Goal: Task Accomplishment & Management: Manage account settings

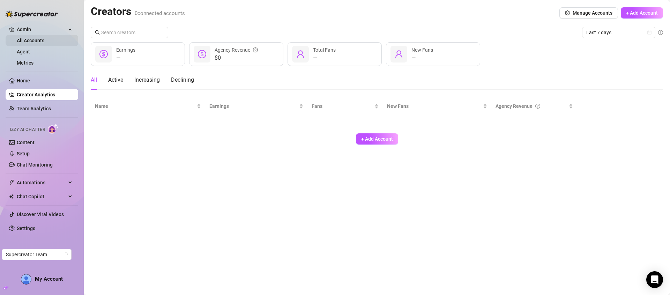
click at [32, 39] on link "All Accounts" at bounding box center [31, 41] width 28 height 6
click at [30, 52] on link "Agent" at bounding box center [23, 52] width 13 height 6
click at [33, 62] on link "Metrics" at bounding box center [25, 63] width 17 height 6
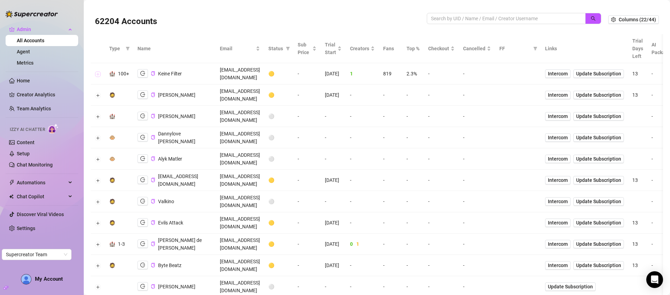
click at [98, 71] on button "Expand row" at bounding box center [98, 74] width 6 height 6
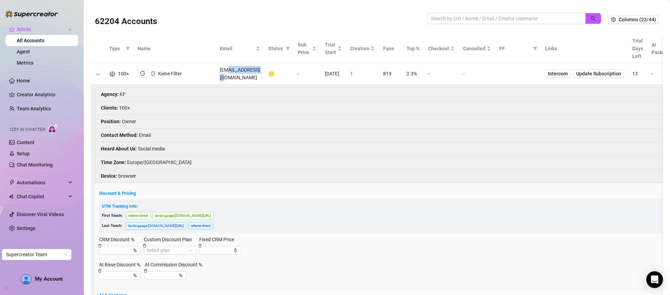
drag, startPoint x: 242, startPoint y: 70, endPoint x: 308, endPoint y: 69, distance: 65.3
click at [264, 69] on td "de@keinefilter.de" at bounding box center [240, 73] width 48 height 21
copy td "keinefilter.de"
click at [98, 71] on button "Collapse row" at bounding box center [98, 74] width 6 height 6
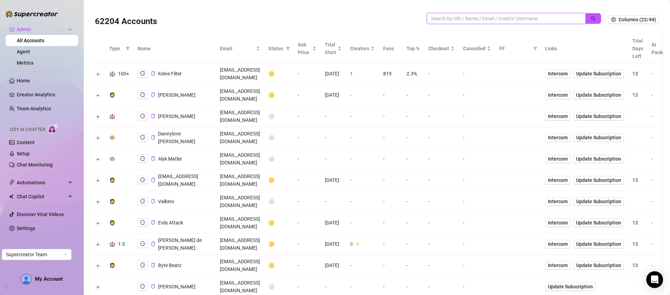
click at [477, 17] on input "search" at bounding box center [503, 19] width 145 height 8
paste input "keinefilter.de"
click at [591, 20] on icon "search" at bounding box center [593, 18] width 5 height 5
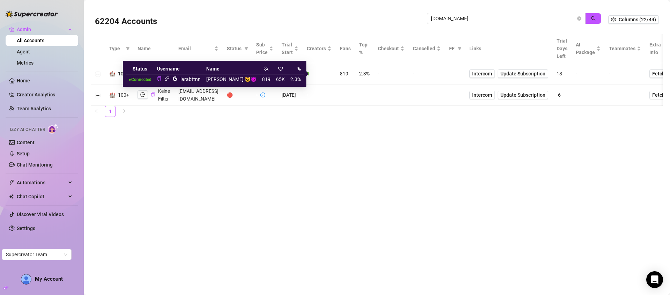
click at [170, 80] on icon "link" at bounding box center [166, 78] width 5 height 5
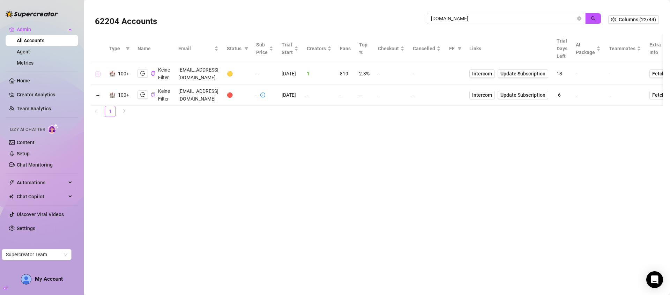
click at [99, 73] on button "Expand row" at bounding box center [98, 74] width 6 height 6
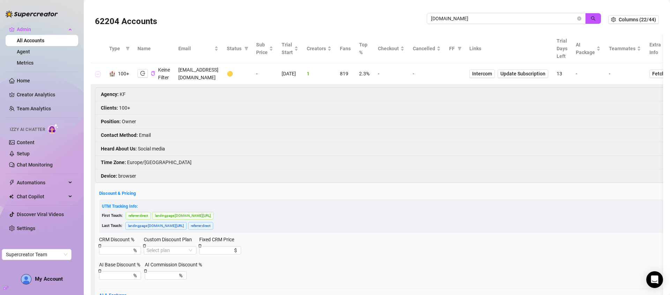
click at [99, 73] on button "Collapse row" at bounding box center [98, 74] width 6 height 6
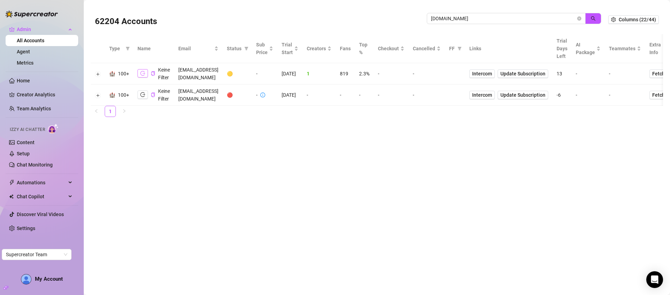
click at [142, 73] on icon "logout" at bounding box center [142, 73] width 5 height 5
click at [556, 19] on input "keinefilter.de" at bounding box center [503, 19] width 145 height 8
click at [548, 19] on input "keinefilter.de" at bounding box center [503, 19] width 145 height 8
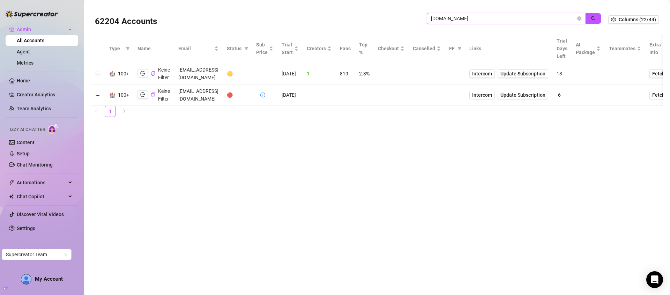
click at [548, 19] on input "keinefilter.de" at bounding box center [503, 19] width 145 height 8
paste input "0QEWu8KOS0fd326K7IdVPBQuQxg1"
click at [595, 19] on icon "search" at bounding box center [593, 18] width 5 height 5
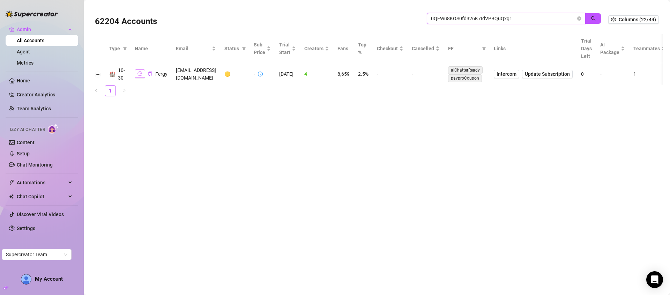
type input "0QEWu8KOS0fd326K7IdVPBQuQxg1"
click at [142, 73] on icon "logout" at bounding box center [139, 73] width 5 height 5
click at [581, 18] on icon "close-circle" at bounding box center [579, 18] width 4 height 4
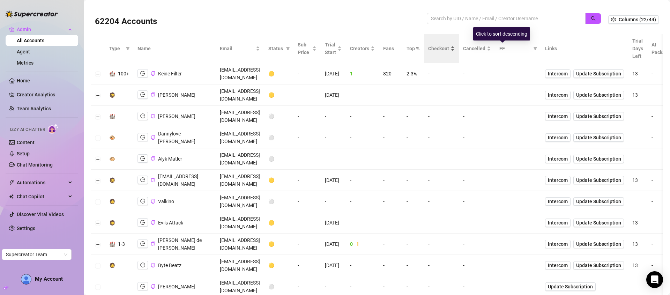
click at [449, 49] on span "Checkout" at bounding box center [438, 49] width 21 height 8
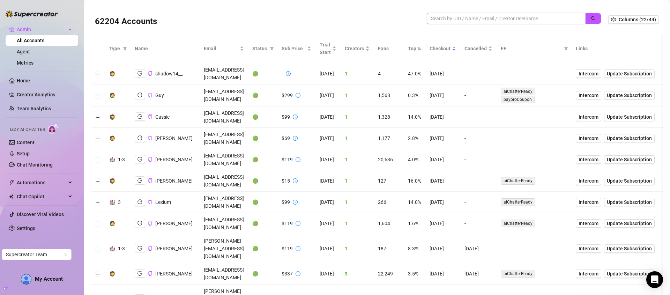
click at [499, 20] on input "search" at bounding box center [503, 19] width 145 height 8
click at [533, 15] on input "search" at bounding box center [503, 19] width 145 height 8
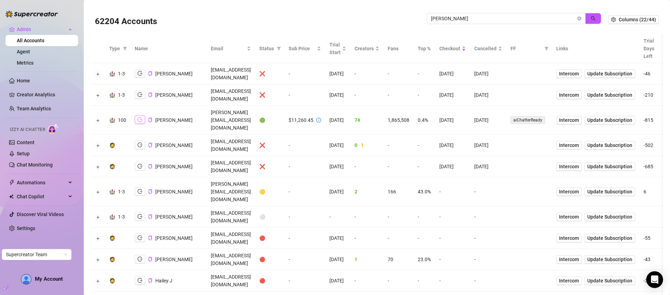
click at [142, 117] on icon "logout" at bounding box center [139, 119] width 5 height 5
click at [518, 18] on input "jackson" at bounding box center [503, 19] width 145 height 8
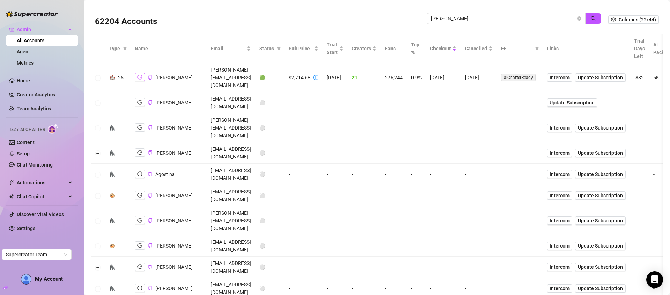
click at [137, 75] on icon "logout" at bounding box center [139, 77] width 5 height 5
click at [526, 16] on input "doris" at bounding box center [503, 19] width 145 height 8
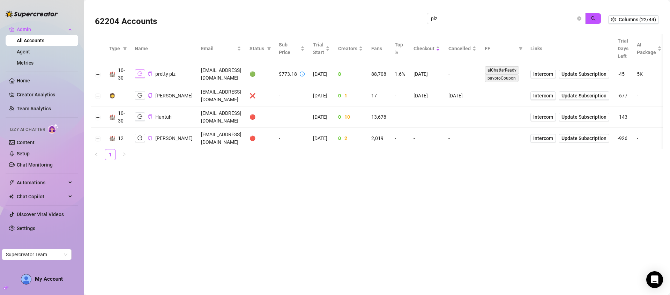
click at [142, 73] on icon "logout" at bounding box center [139, 73] width 5 height 5
click at [527, 19] on input "plz" at bounding box center [503, 19] width 145 height 8
type input "doris"
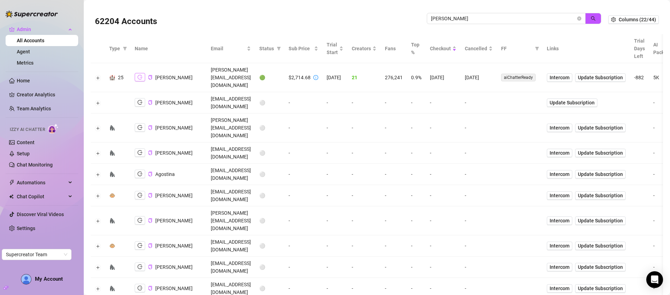
click at [139, 75] on icon "logout" at bounding box center [139, 77] width 5 height 5
click at [577, 18] on icon "close-circle" at bounding box center [579, 18] width 4 height 4
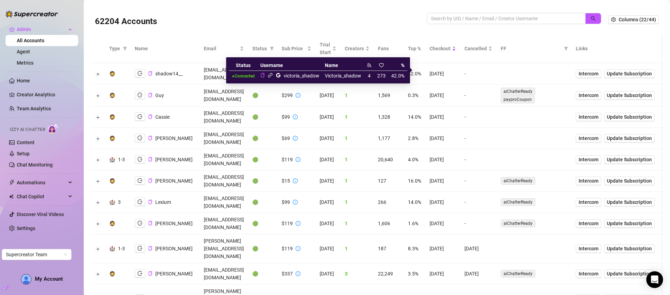
click at [270, 76] on icon "link" at bounding box center [270, 75] width 5 height 5
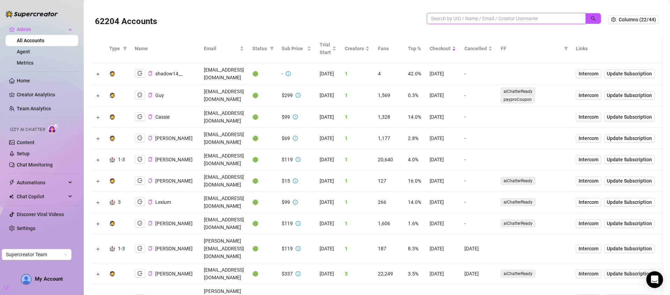
click at [544, 16] on input "search" at bounding box center [503, 19] width 145 height 8
paste input "i0FBUlWeTZfRekO5fhzXJ18wdDO2"
click at [591, 16] on icon "search" at bounding box center [593, 18] width 5 height 5
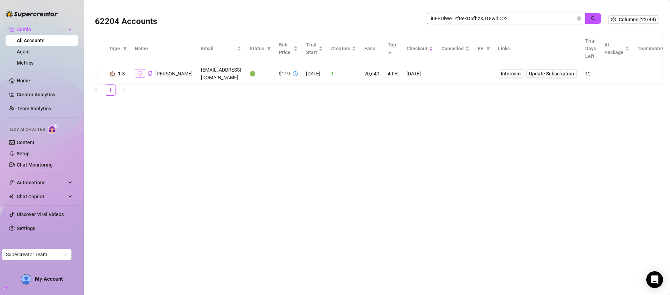
type input "i0FBUlWeTZfRekO5fhzXJ18wdDO2"
click at [138, 73] on icon "logout" at bounding box center [139, 73] width 5 height 5
click at [95, 74] on button "Expand row" at bounding box center [98, 74] width 6 height 6
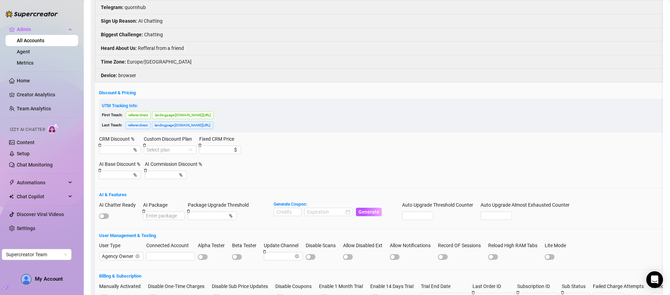
scroll to position [211, 0]
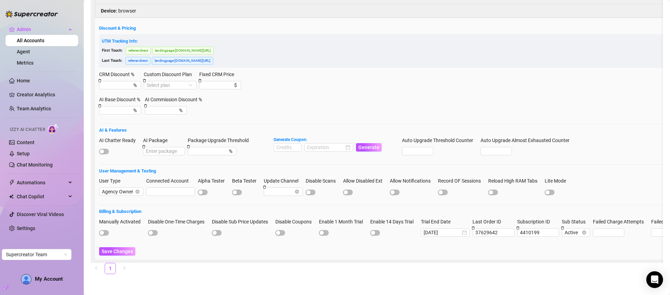
click at [107, 149] on div at bounding box center [119, 151] width 41 height 8
drag, startPoint x: 103, startPoint y: 147, endPoint x: 112, endPoint y: 161, distance: 16.6
click at [103, 149] on div "button" at bounding box center [102, 151] width 4 height 4
click at [125, 248] on span "Save Changes" at bounding box center [117, 251] width 31 height 6
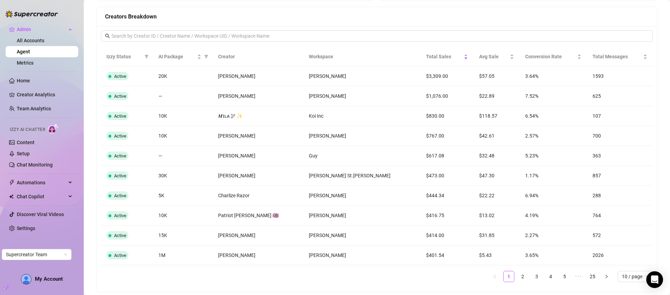
scroll to position [563, 0]
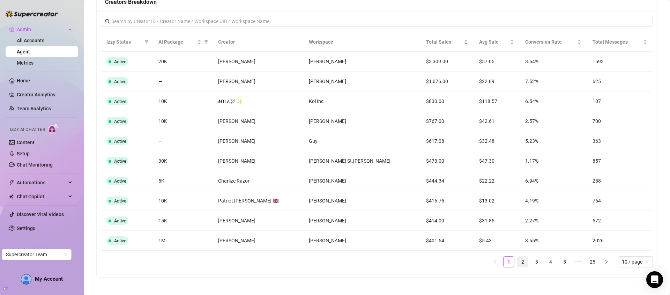
click at [517, 261] on link "2" at bounding box center [522, 261] width 10 height 10
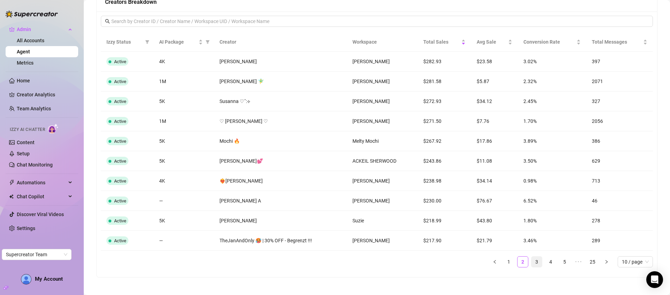
click at [533, 264] on link "3" at bounding box center [536, 261] width 10 height 10
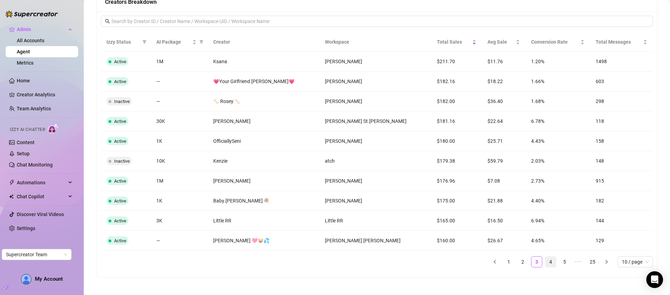
click at [547, 262] on link "4" at bounding box center [550, 261] width 10 height 10
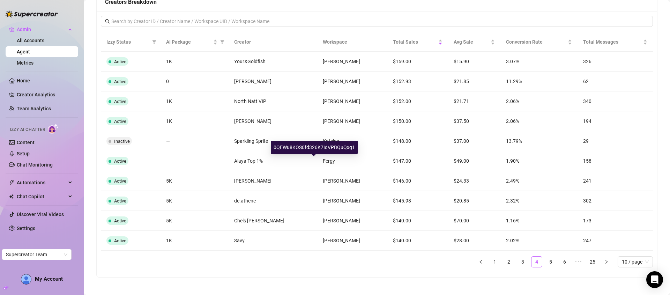
click at [316, 147] on div "0QEWu8KOS0fd326K7IdVPBQuQxg1" at bounding box center [314, 147] width 87 height 13
copy div "0QEWu8KOS0fd326K7IdVPBQuQxg1"
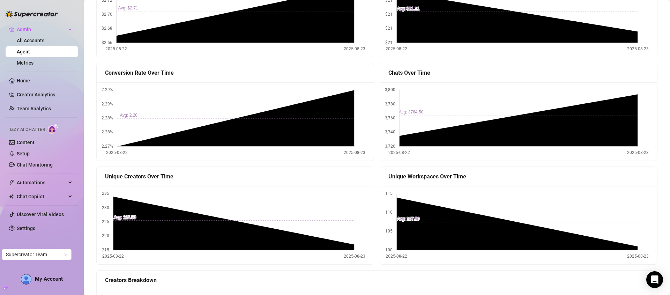
scroll to position [0, 0]
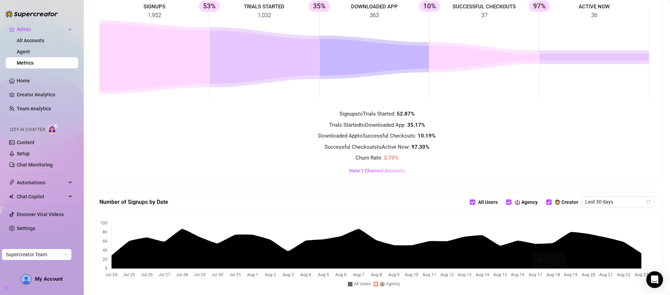
scroll to position [92, 0]
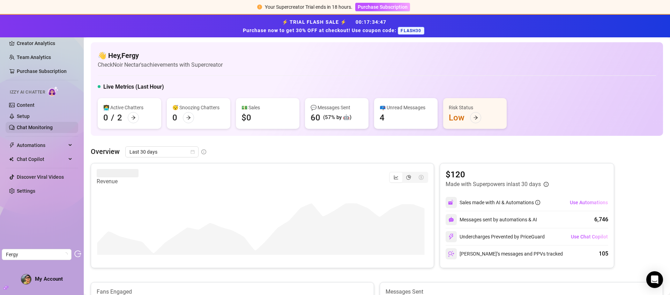
click at [40, 128] on link "Chat Monitoring" at bounding box center [35, 128] width 36 height 6
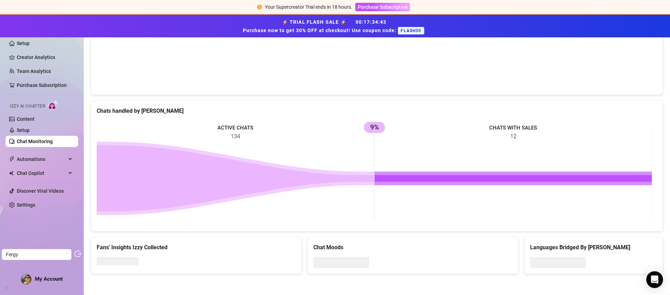
scroll to position [134, 0]
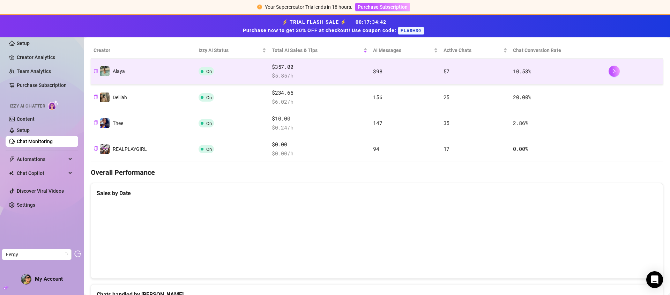
click at [188, 67] on td "Alaya" at bounding box center [143, 72] width 105 height 26
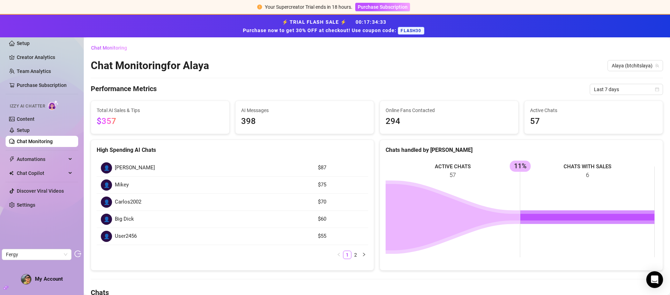
click at [31, 141] on link "Chat Monitoring" at bounding box center [35, 142] width 36 height 6
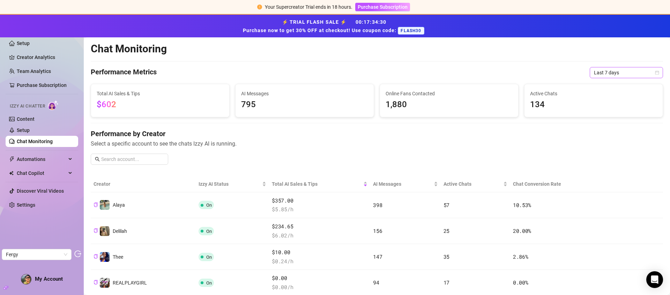
click at [610, 75] on span "Last 7 days" at bounding box center [626, 72] width 65 height 10
click at [606, 111] on div "Last 30 days" at bounding box center [621, 109] width 62 height 8
drag, startPoint x: 607, startPoint y: 74, endPoint x: 608, endPoint y: 79, distance: 4.3
click at [607, 74] on span "Last 30 days" at bounding box center [626, 72] width 65 height 10
click at [608, 122] on div "Last 90 days" at bounding box center [621, 120] width 62 height 8
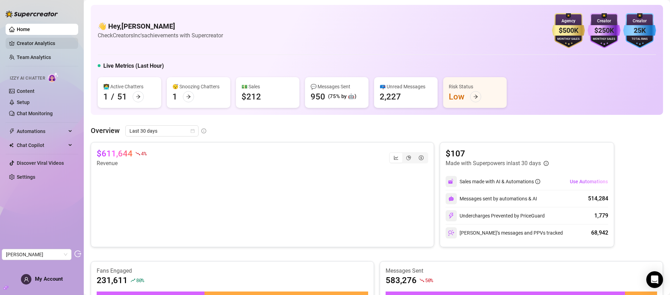
click at [34, 42] on link "Creator Analytics" at bounding box center [45, 43] width 56 height 11
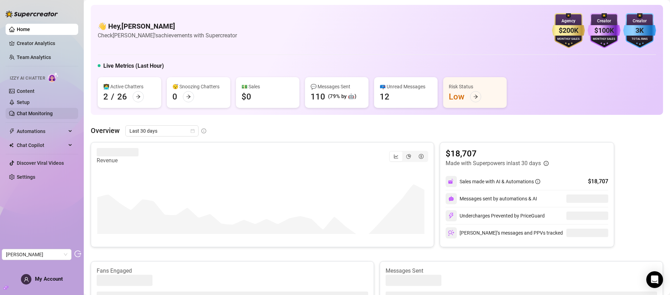
click at [29, 114] on link "Chat Monitoring" at bounding box center [35, 114] width 36 height 6
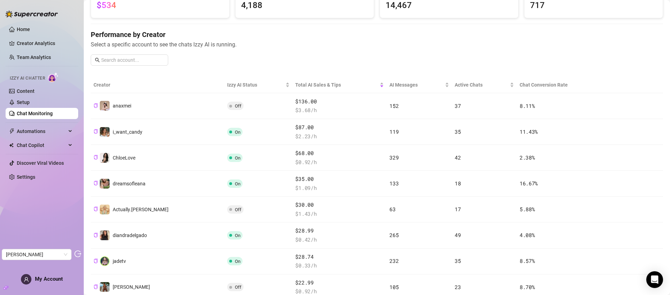
scroll to position [455, 0]
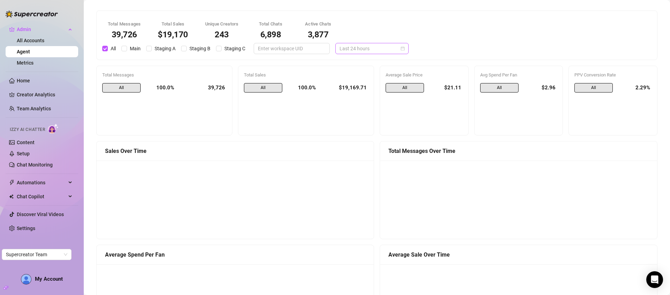
click at [349, 47] on span "Last 24 hours" at bounding box center [371, 48] width 65 height 10
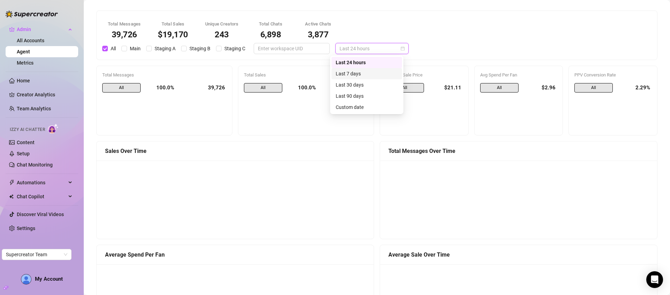
click at [361, 75] on div "Last 7 days" at bounding box center [367, 74] width 62 height 8
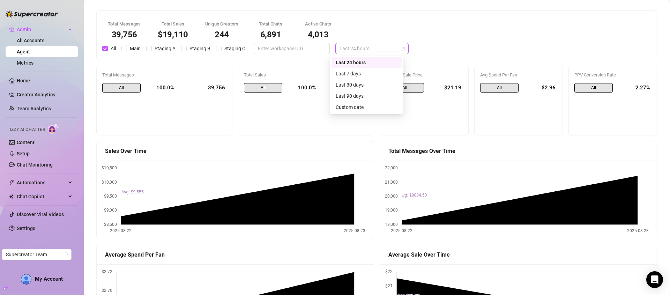
click at [347, 44] on span "Last 24 hours" at bounding box center [371, 48] width 65 height 10
click at [358, 75] on div "Last 7 days" at bounding box center [367, 74] width 62 height 8
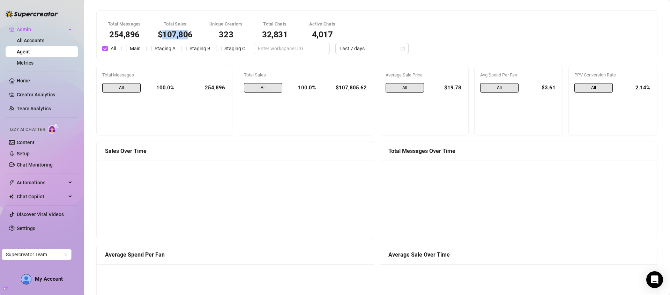
drag, startPoint x: 161, startPoint y: 34, endPoint x: 189, endPoint y: 35, distance: 27.9
click at [189, 35] on div "$107,806" at bounding box center [175, 34] width 35 height 8
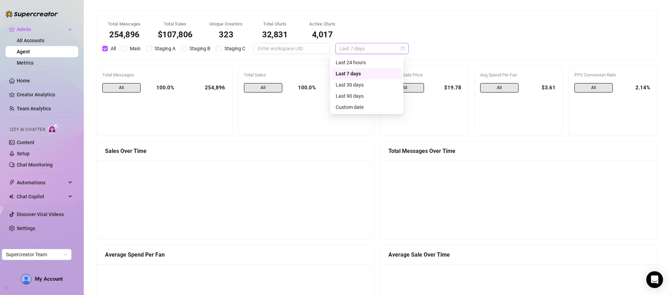
click at [363, 48] on span "Last 7 days" at bounding box center [371, 48] width 65 height 10
click at [361, 60] on div "Last 24 hours" at bounding box center [367, 63] width 62 height 8
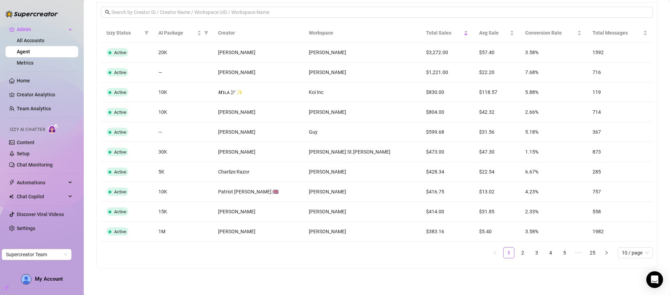
scroll to position [573, 0]
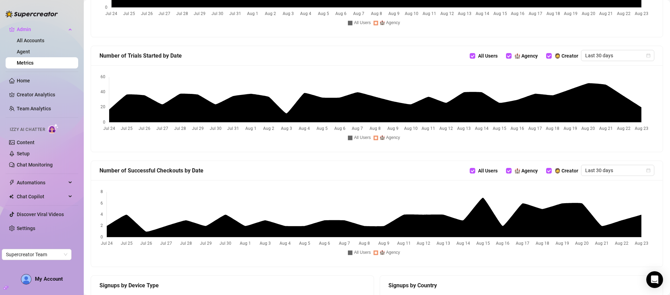
scroll to position [427, 0]
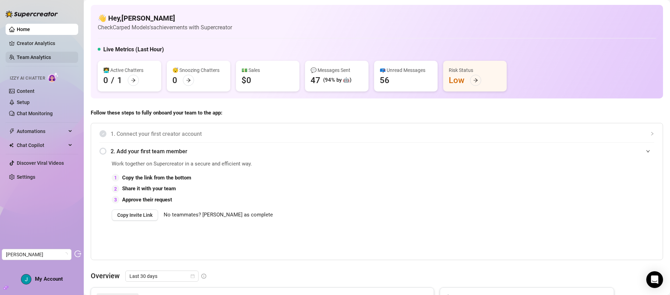
click at [39, 58] on link "Team Analytics" at bounding box center [34, 57] width 34 height 6
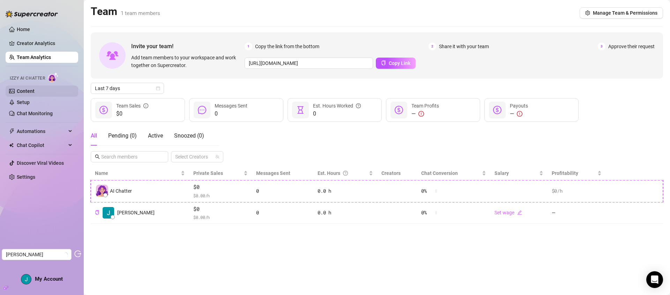
click at [35, 90] on link "Content" at bounding box center [26, 91] width 18 height 6
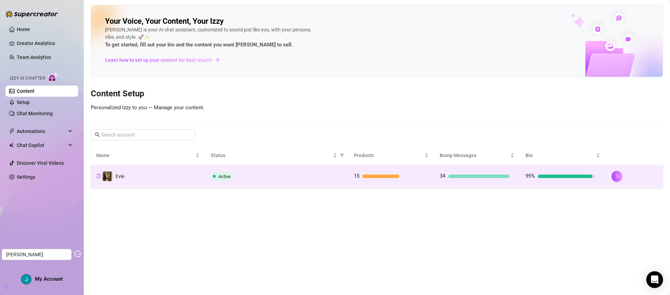
click at [258, 174] on div "Active" at bounding box center [277, 176] width 132 height 8
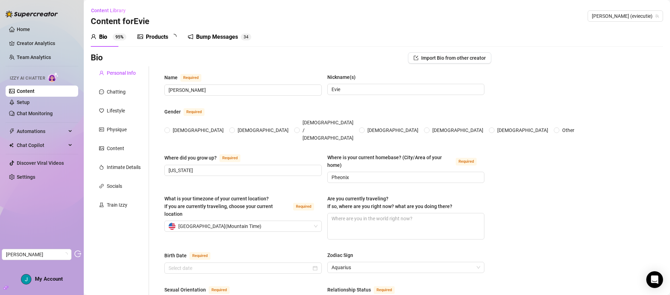
radio input "true"
type input "[DATE]"
click at [124, 90] on div "Chatting" at bounding box center [116, 92] width 19 height 8
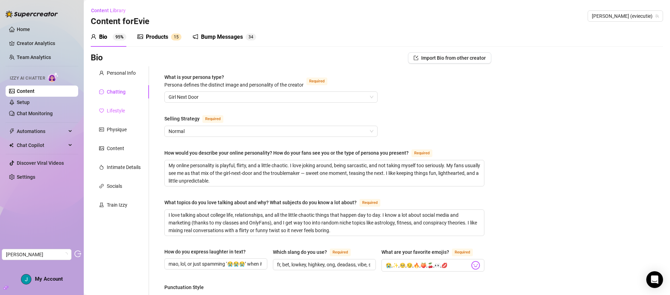
click at [126, 109] on div "Lifestyle" at bounding box center [120, 110] width 58 height 13
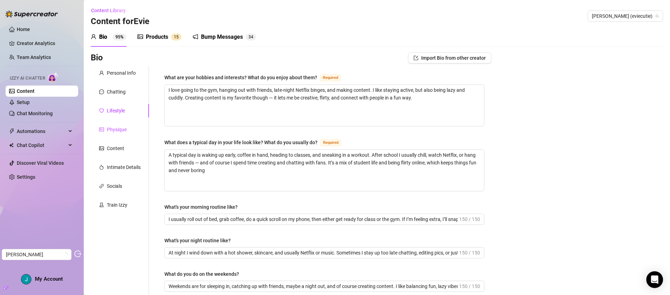
click at [118, 133] on div "Physique" at bounding box center [117, 130] width 20 height 8
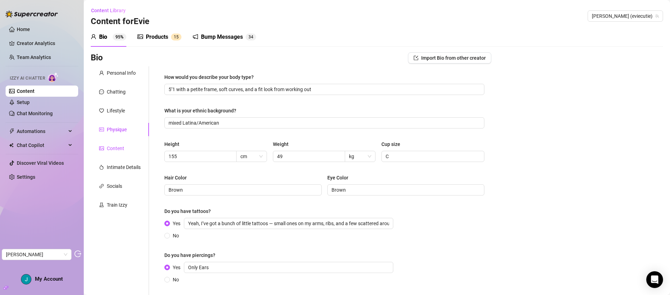
click at [120, 144] on div "Content" at bounding box center [115, 148] width 17 height 8
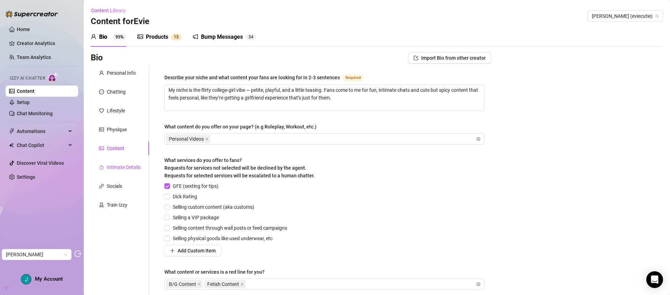
click at [124, 165] on div "Intimate Details" at bounding box center [124, 167] width 34 height 8
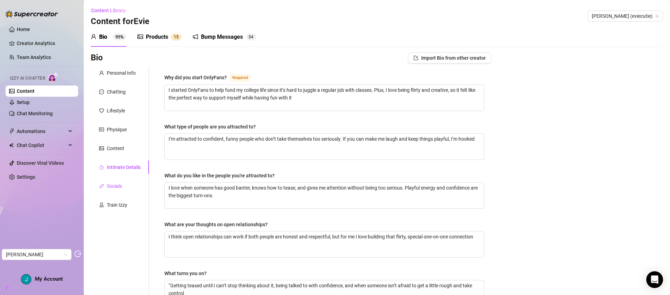
click at [121, 186] on div "Socials" at bounding box center [114, 186] width 15 height 8
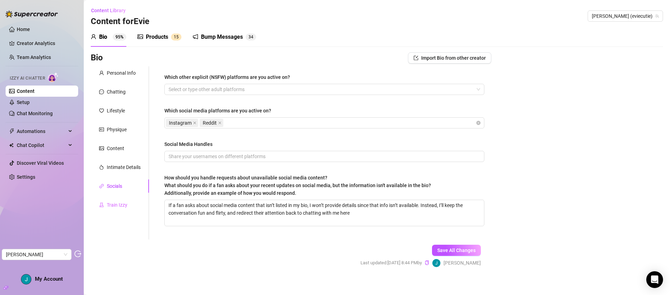
click at [122, 199] on div "Train Izzy" at bounding box center [120, 204] width 58 height 13
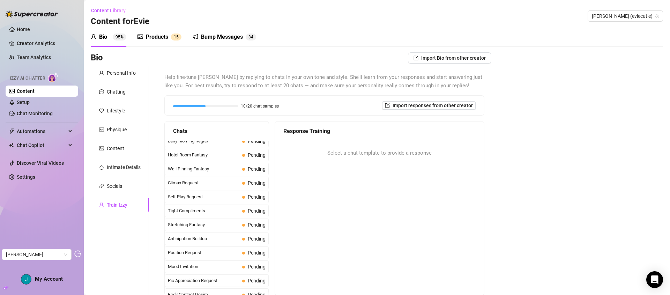
scroll to position [288, 0]
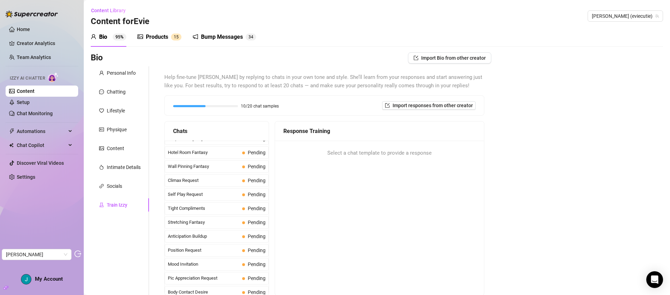
click at [151, 38] on div "Products" at bounding box center [157, 37] width 22 height 8
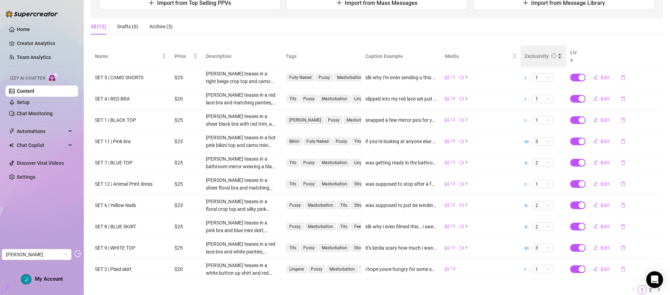
scroll to position [98, 0]
click at [536, 53] on div "Exclusivity" at bounding box center [537, 57] width 24 height 8
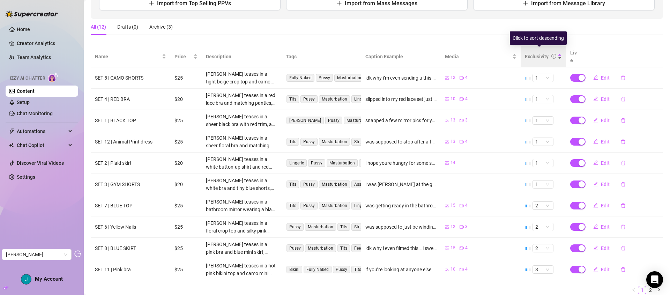
click at [535, 53] on div "Exclusivity" at bounding box center [537, 57] width 24 height 8
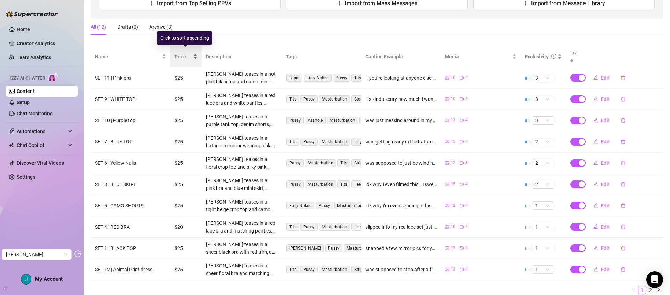
click at [179, 54] on span "Price" at bounding box center [182, 57] width 17 height 8
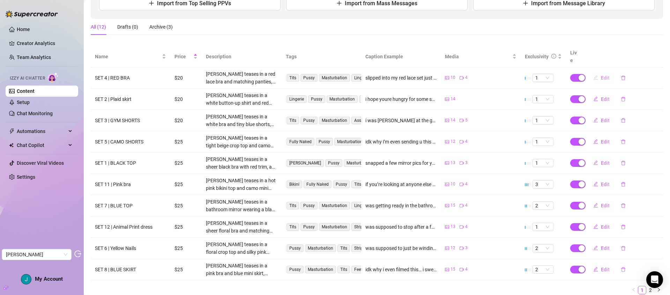
click at [601, 75] on span "Edit" at bounding box center [605, 78] width 9 height 6
type textarea "slipped into my red lace set just for you ❤️‍🔥 but i couldn’t stop teasing myse…"
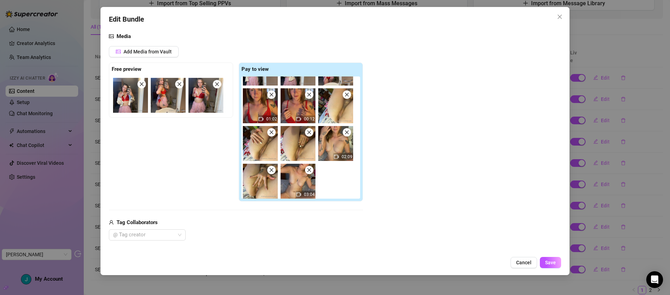
scroll to position [29, 0]
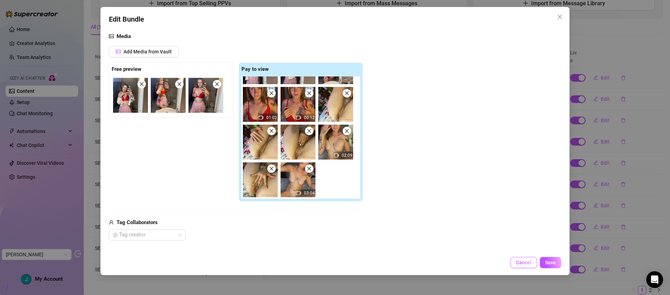
click at [522, 262] on span "Cancel" at bounding box center [523, 263] width 15 height 6
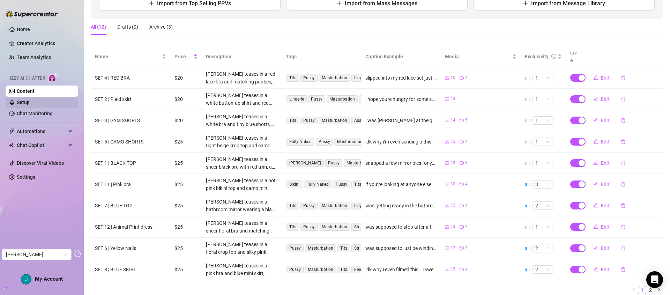
click at [27, 102] on link "Setup" at bounding box center [23, 102] width 13 height 6
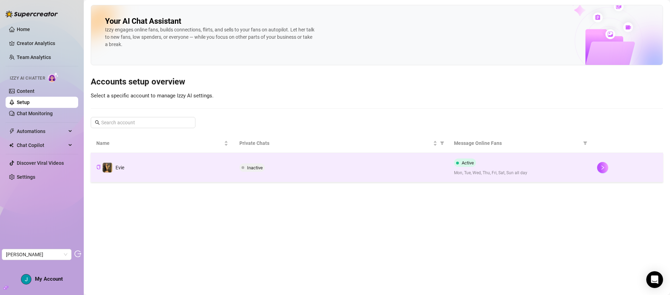
click at [280, 170] on div "Inactive" at bounding box center [340, 167] width 203 height 8
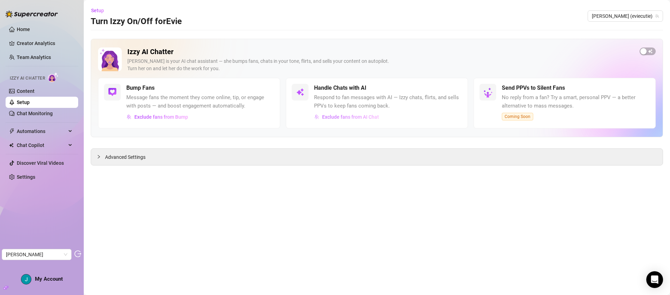
click at [338, 118] on span "Exclude fans from AI Chat" at bounding box center [350, 117] width 57 height 6
